Goal: Task Accomplishment & Management: Use online tool/utility

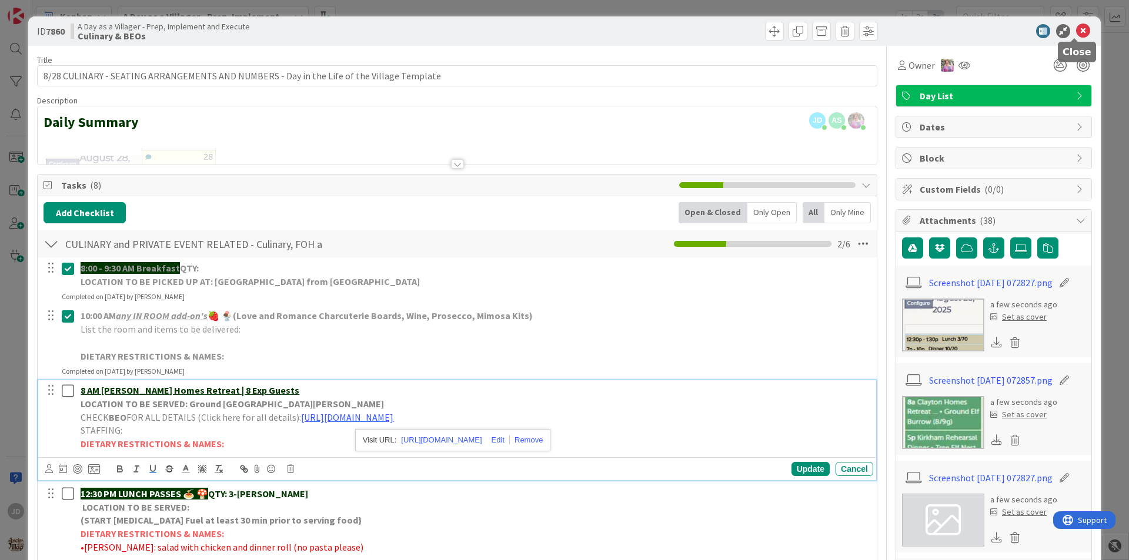
drag, startPoint x: 0, startPoint y: 0, endPoint x: 1074, endPoint y: 26, distance: 1073.9
click at [1076, 26] on icon at bounding box center [1083, 31] width 14 height 14
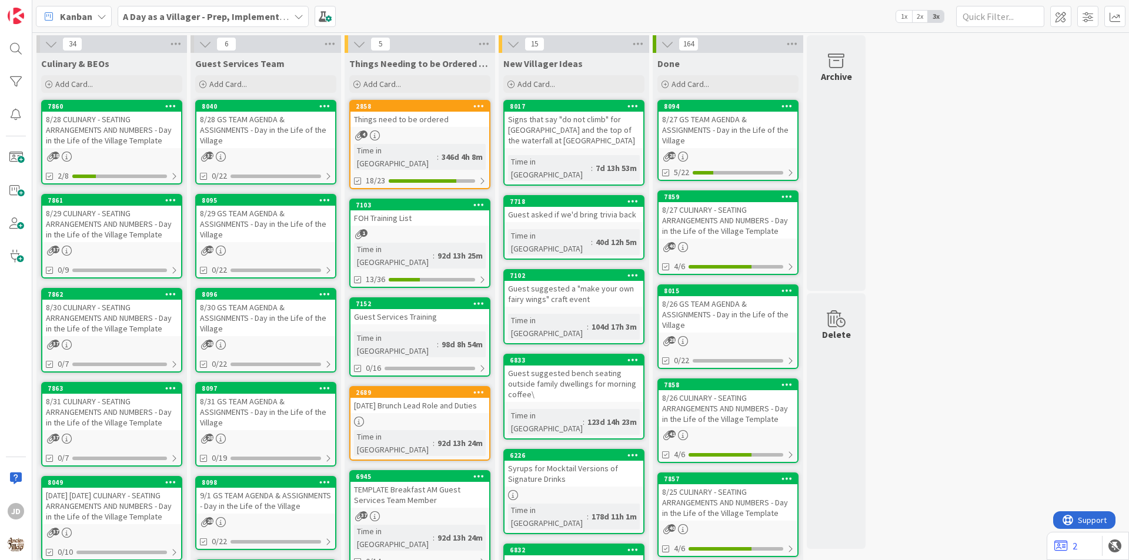
click at [242, 229] on div "8/29 GS TEAM AGENDA & ASSIGNMENTS - Day in the Life of the Village" at bounding box center [265, 224] width 139 height 36
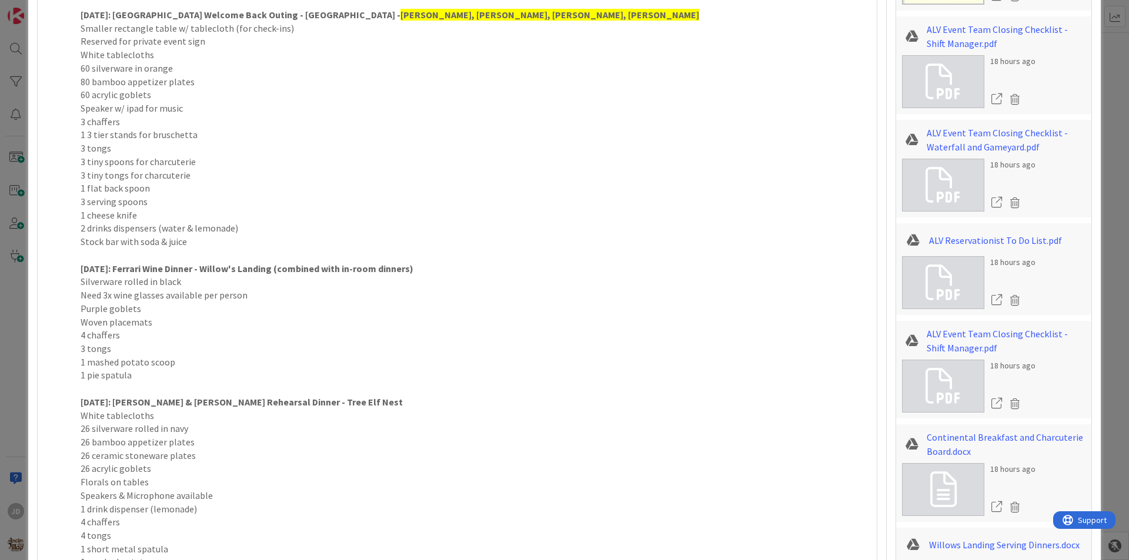
scroll to position [1176, 0]
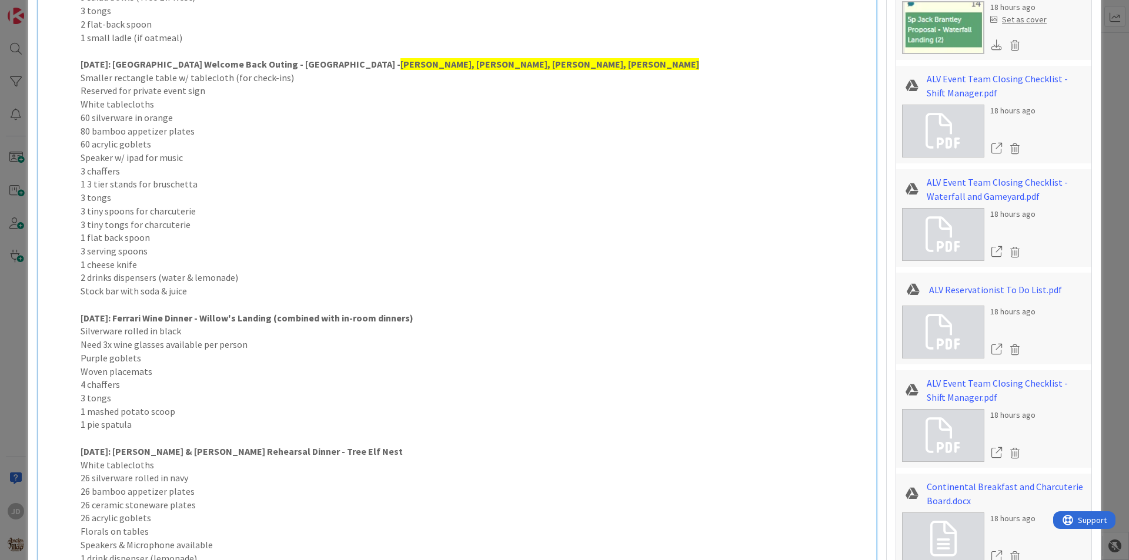
click at [433, 62] on p "[DATE]: UT Welcome Back Outing - [GEOGRAPHIC_DATA] - [GEOGRAPHIC_DATA][PERSON_N…" at bounding box center [475, 65] width 788 height 14
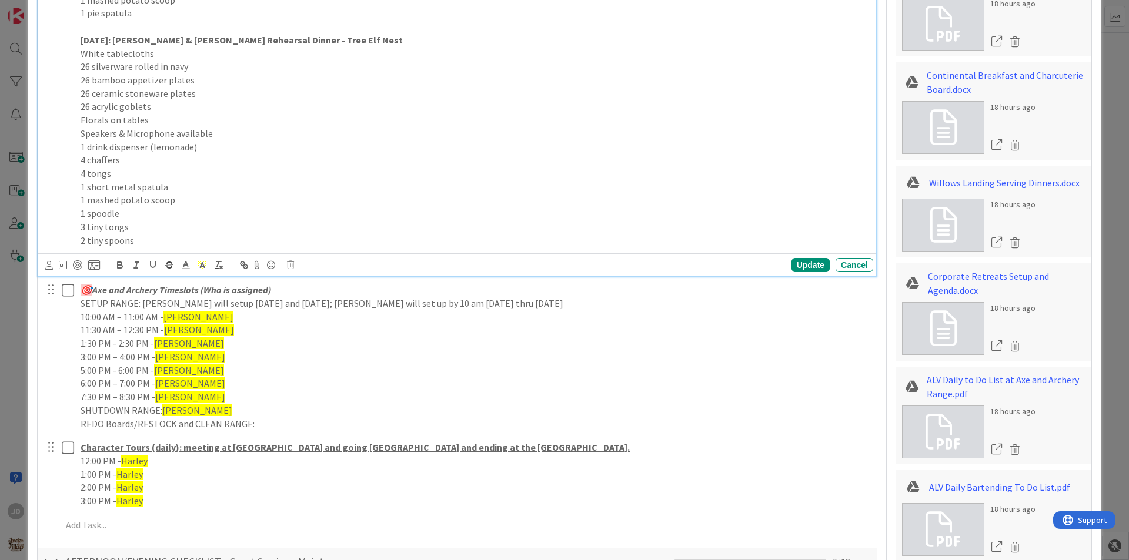
scroll to position [1823, 0]
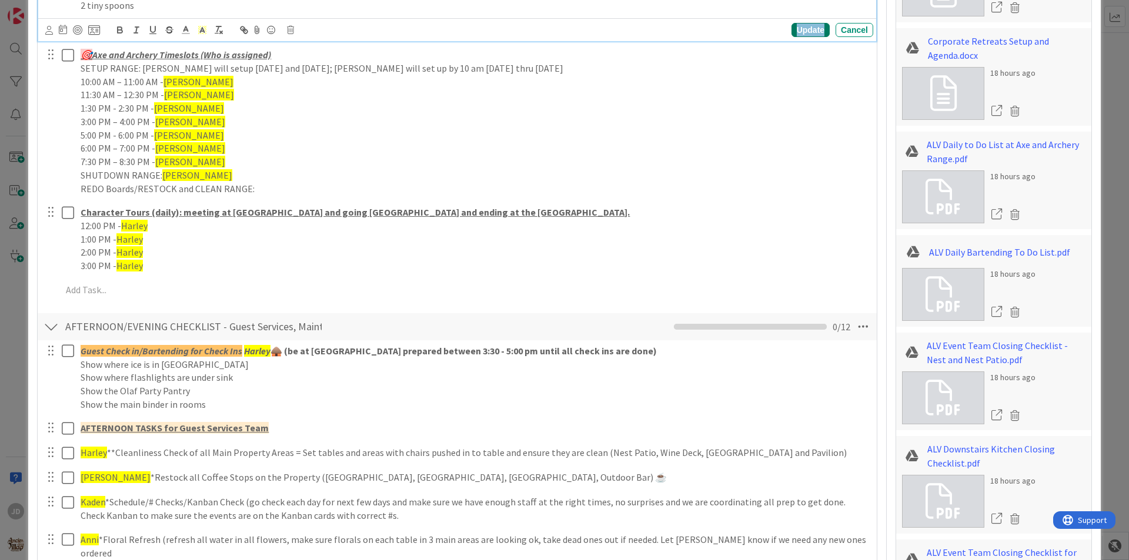
click at [791, 34] on div "Update" at bounding box center [810, 30] width 38 height 14
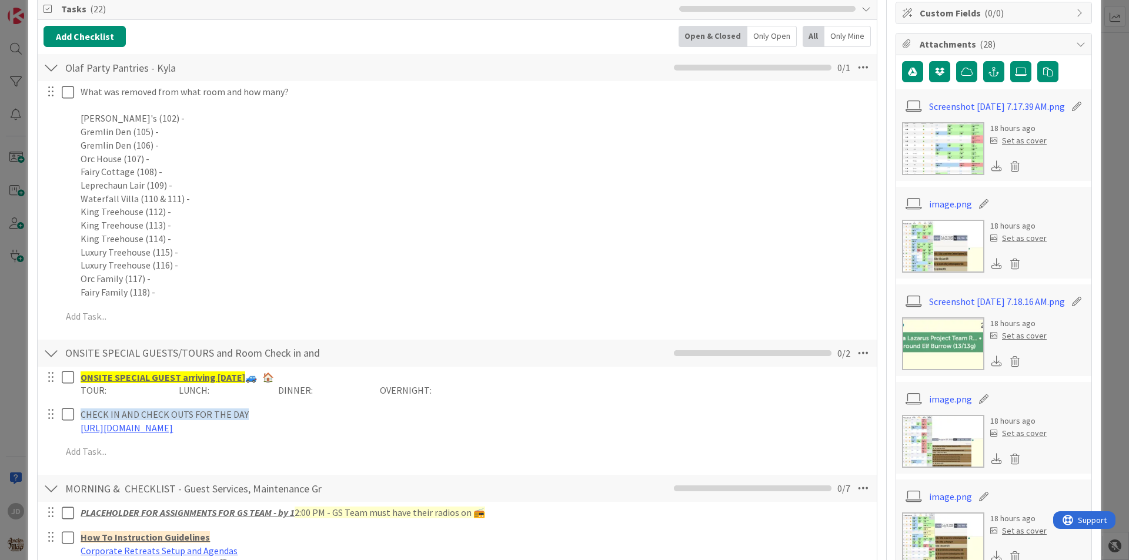
scroll to position [0, 0]
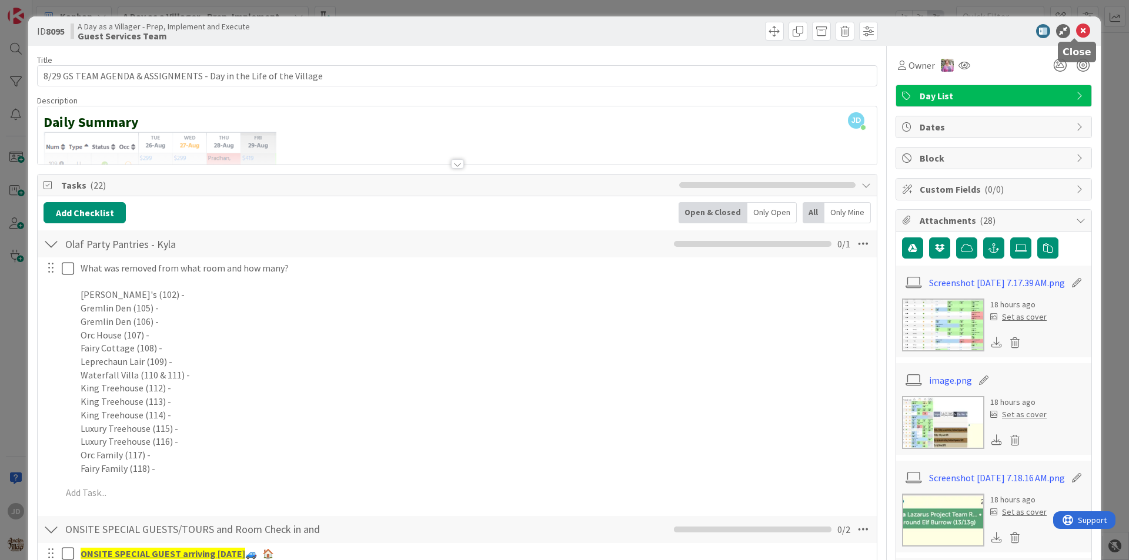
click at [1076, 28] on icon at bounding box center [1083, 31] width 14 height 14
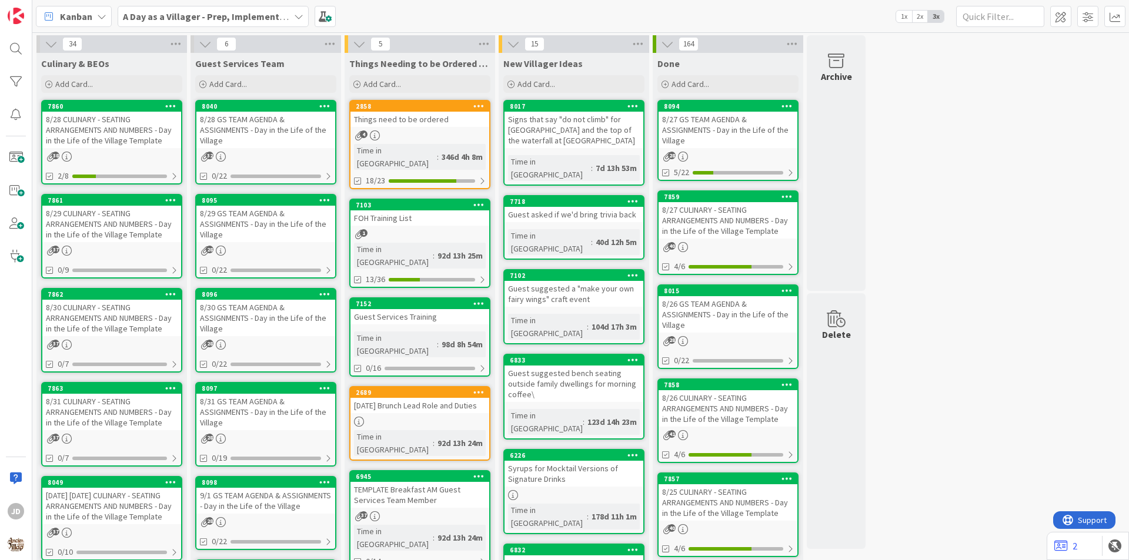
click at [113, 215] on div "8/29 CULINARY - SEATING ARRANGEMENTS AND NUMBERS - Day in the Life of the Villa…" at bounding box center [111, 224] width 139 height 36
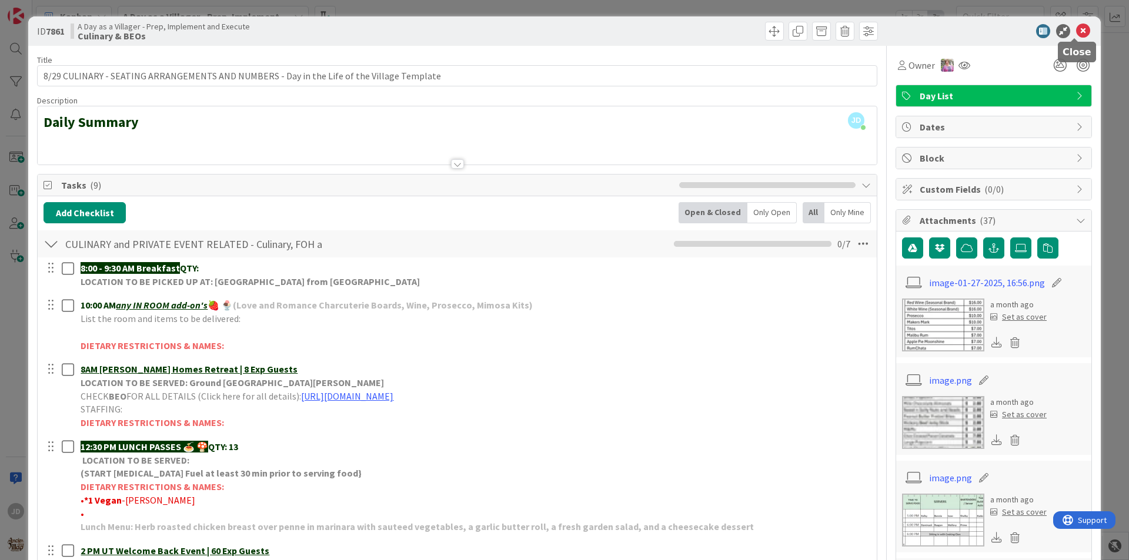
click at [1076, 31] on icon at bounding box center [1083, 31] width 14 height 14
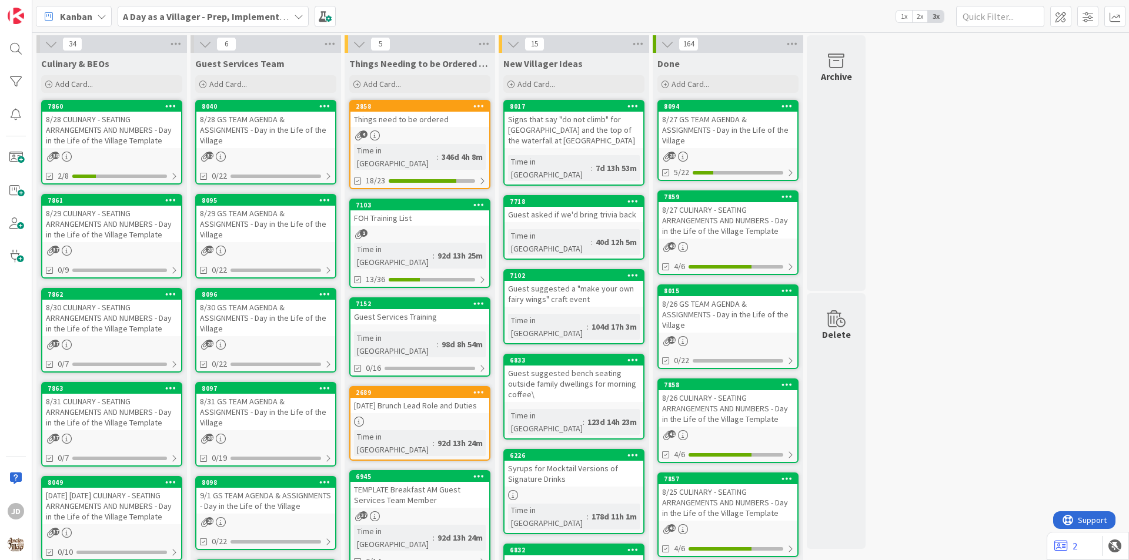
click at [69, 136] on div "8/28 CULINARY - SEATING ARRANGEMENTS AND NUMBERS - Day in the Life of the Villa…" at bounding box center [111, 130] width 139 height 36
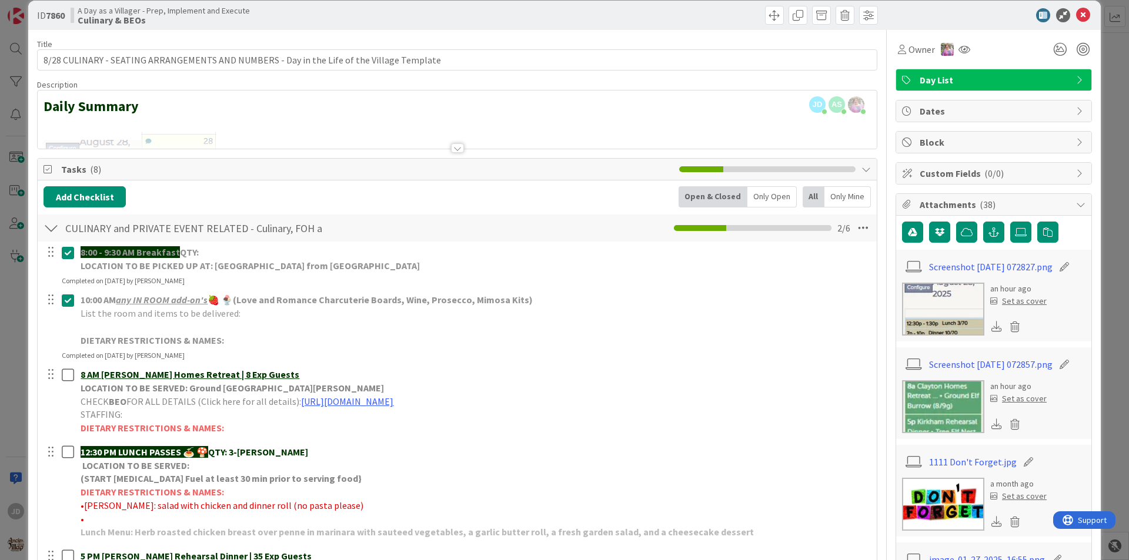
scroll to position [11, 0]
